Goal: Task Accomplishment & Management: Manage account settings

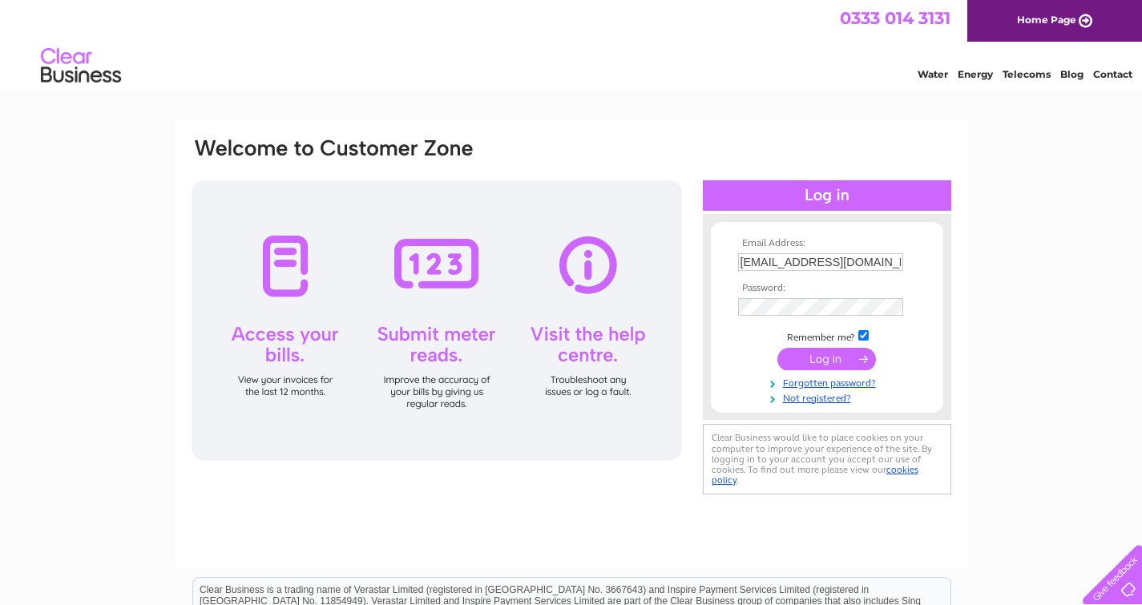
click at [875, 257] on input "thush0708@gmail.com" at bounding box center [820, 262] width 165 height 18
type input "[EMAIL_ADDRESS][DOMAIN_NAME]"
click at [803, 353] on input "submit" at bounding box center [826, 359] width 99 height 22
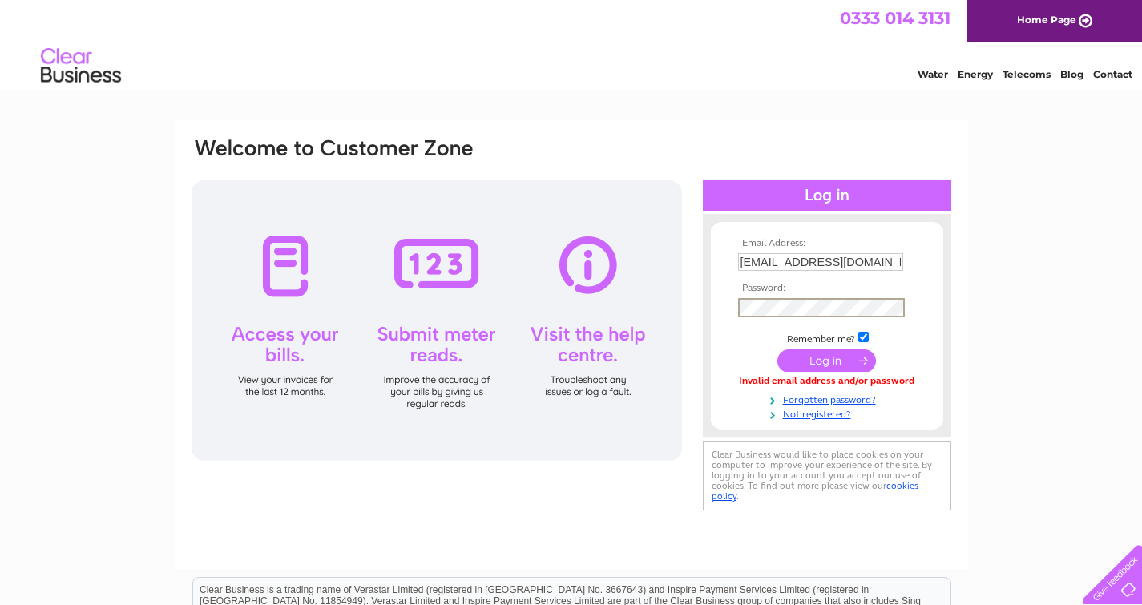
click at [660, 530] on div "Email Address: [EMAIL_ADDRESS][DOMAIN_NAME] Password:" at bounding box center [571, 344] width 793 height 449
